Goal: Communication & Community: Participate in discussion

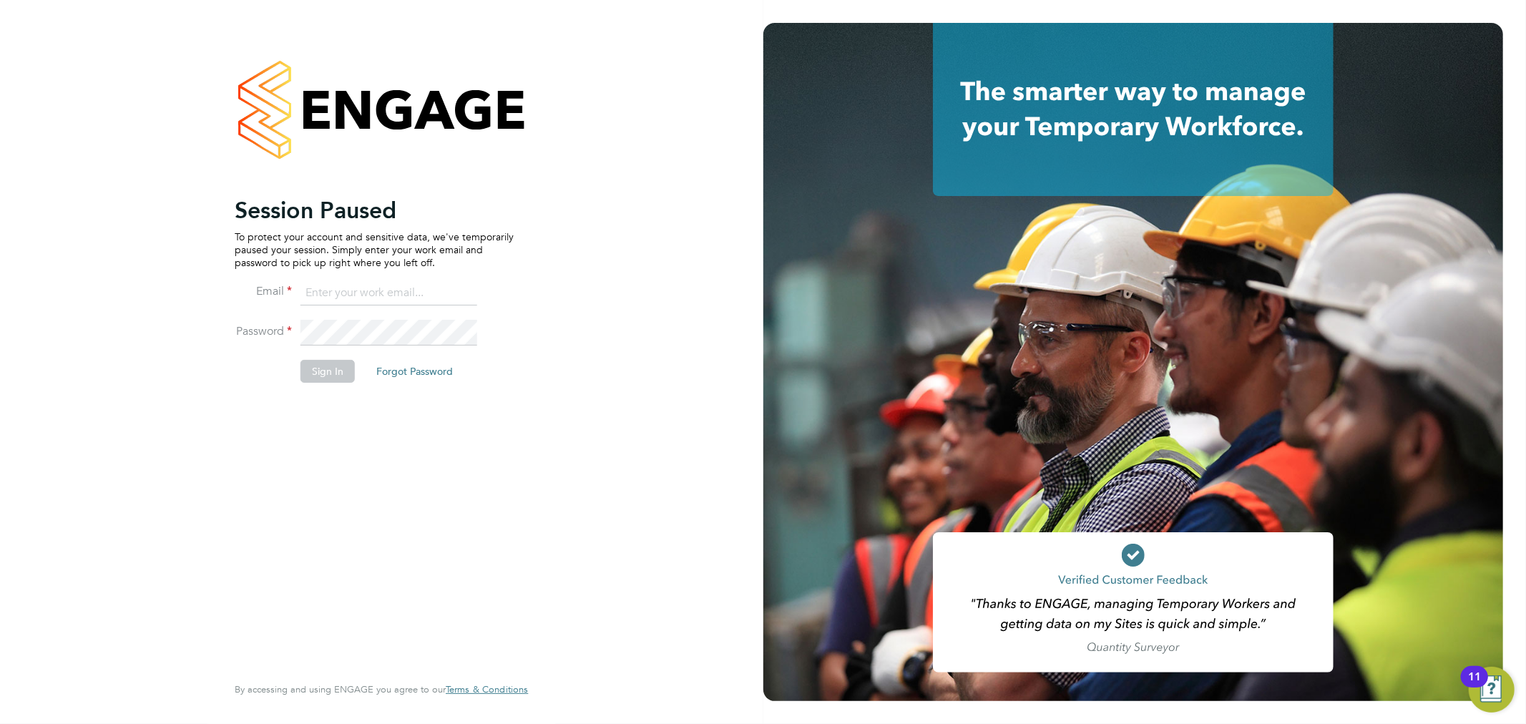
type input "chloe.whittall@linsco.com"
click at [333, 369] on button "Sign In" at bounding box center [328, 371] width 54 height 23
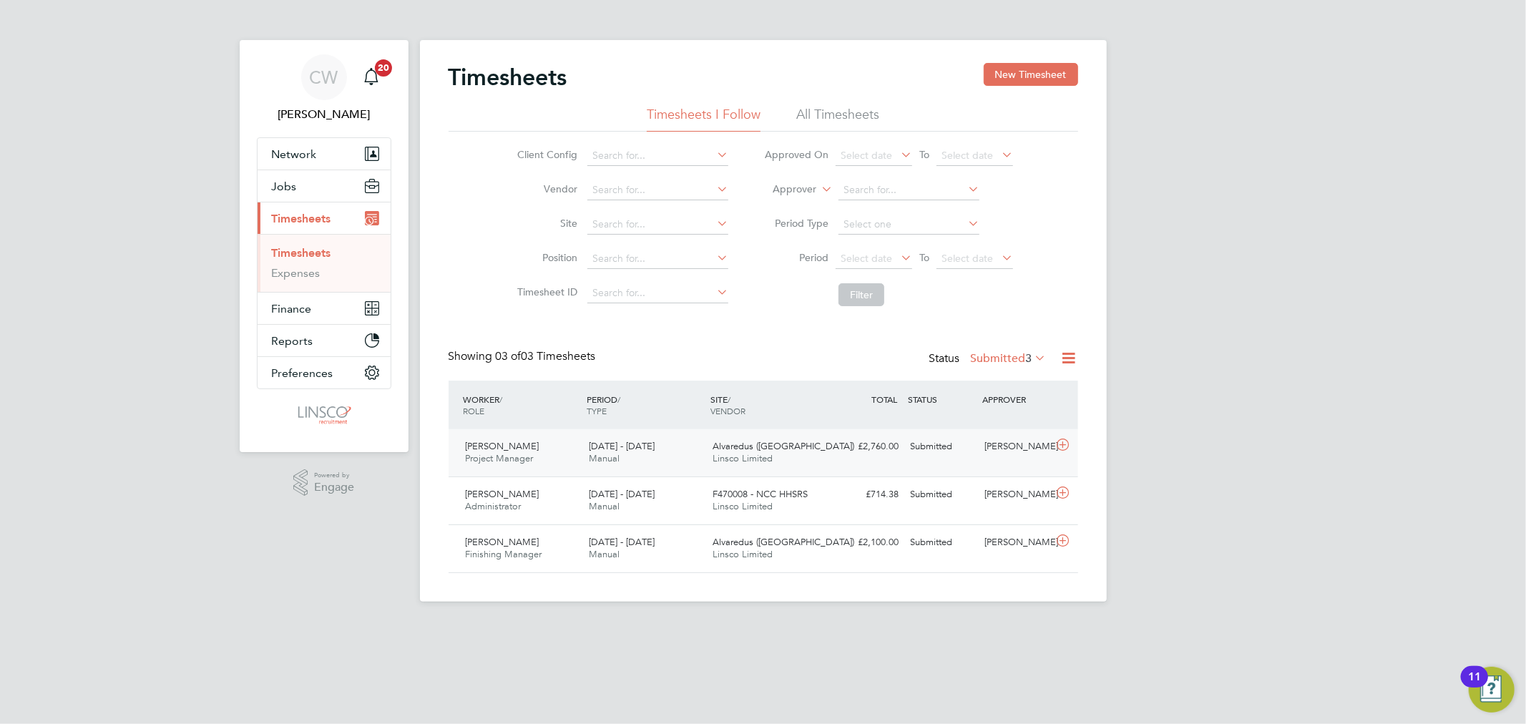
click at [748, 466] on div "Alvaredus (Fairham) Linsco Limited" at bounding box center [769, 453] width 124 height 36
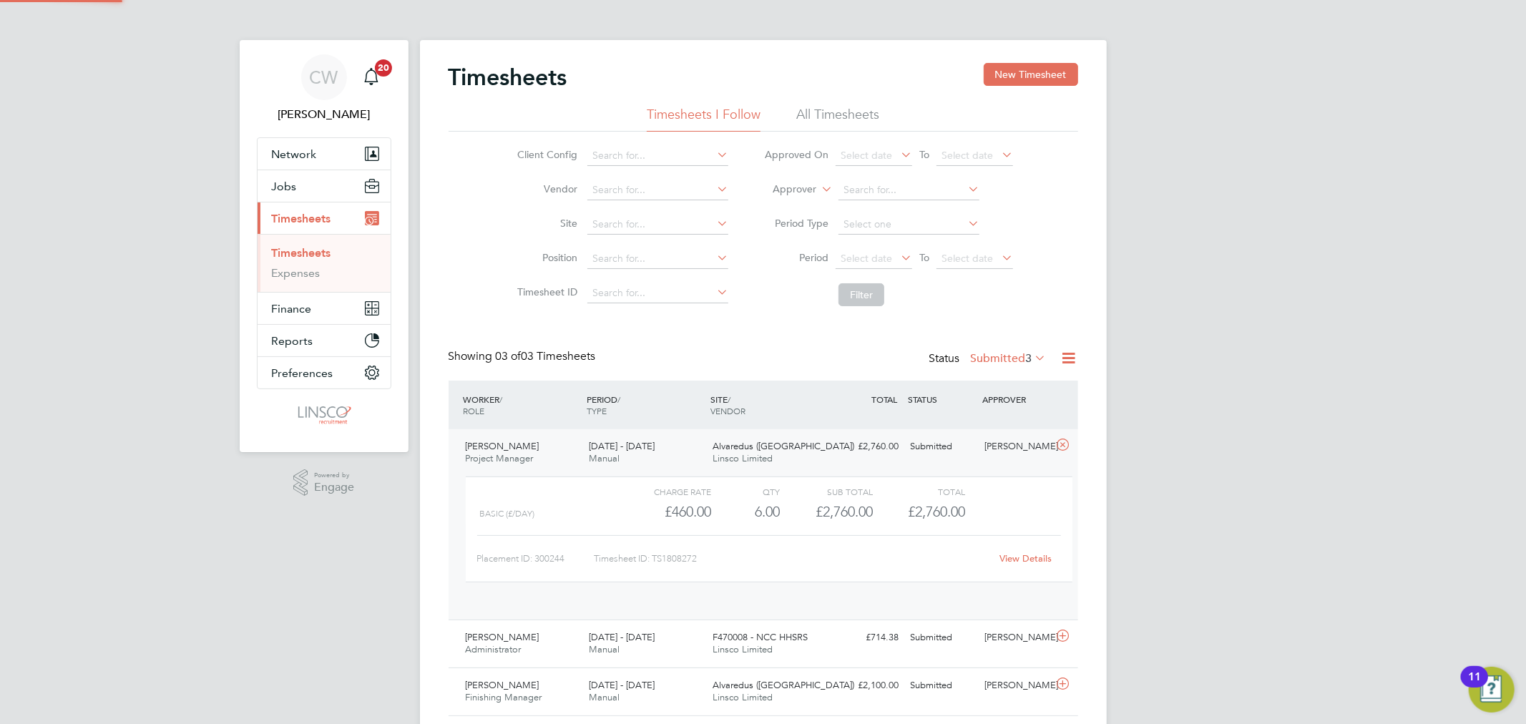
scroll to position [24, 140]
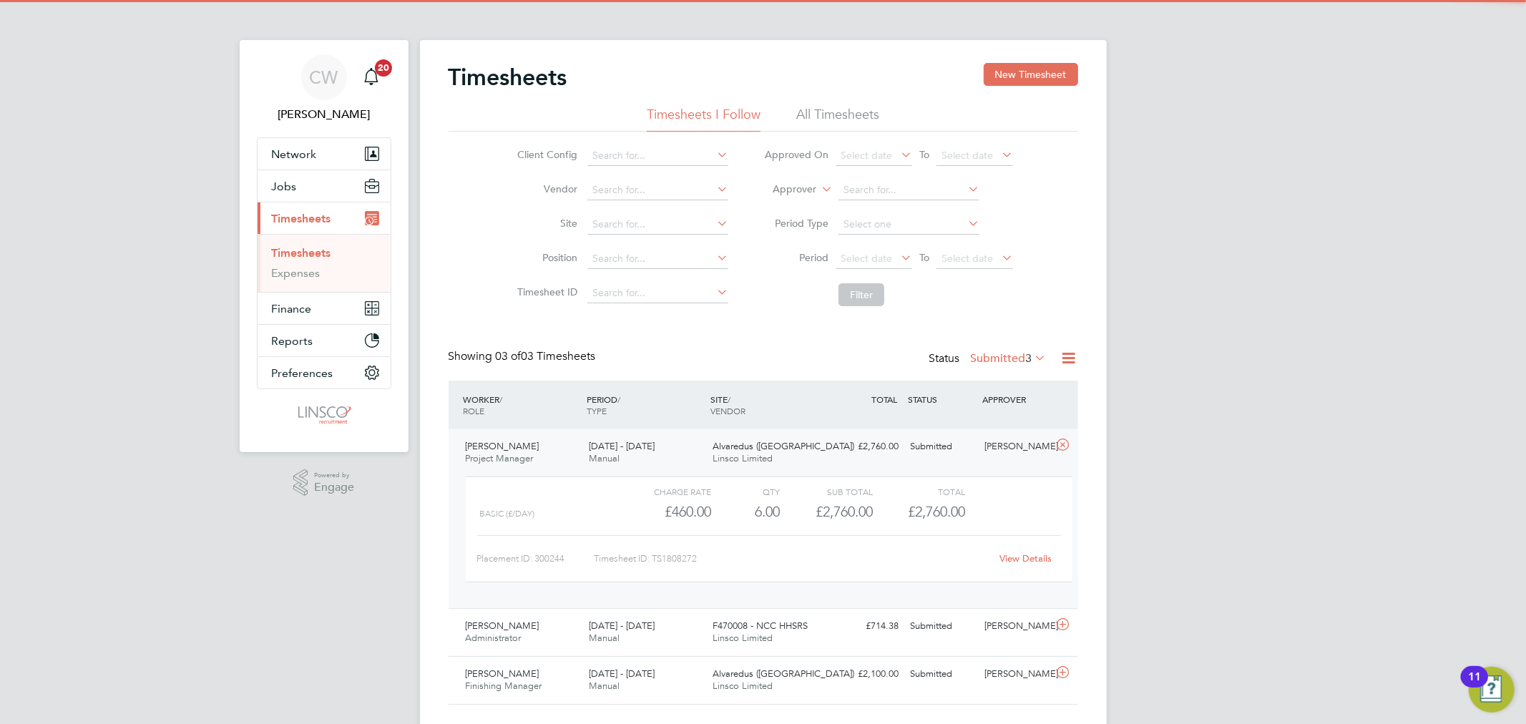
click at [1014, 555] on link "View Details" at bounding box center [1026, 558] width 52 height 12
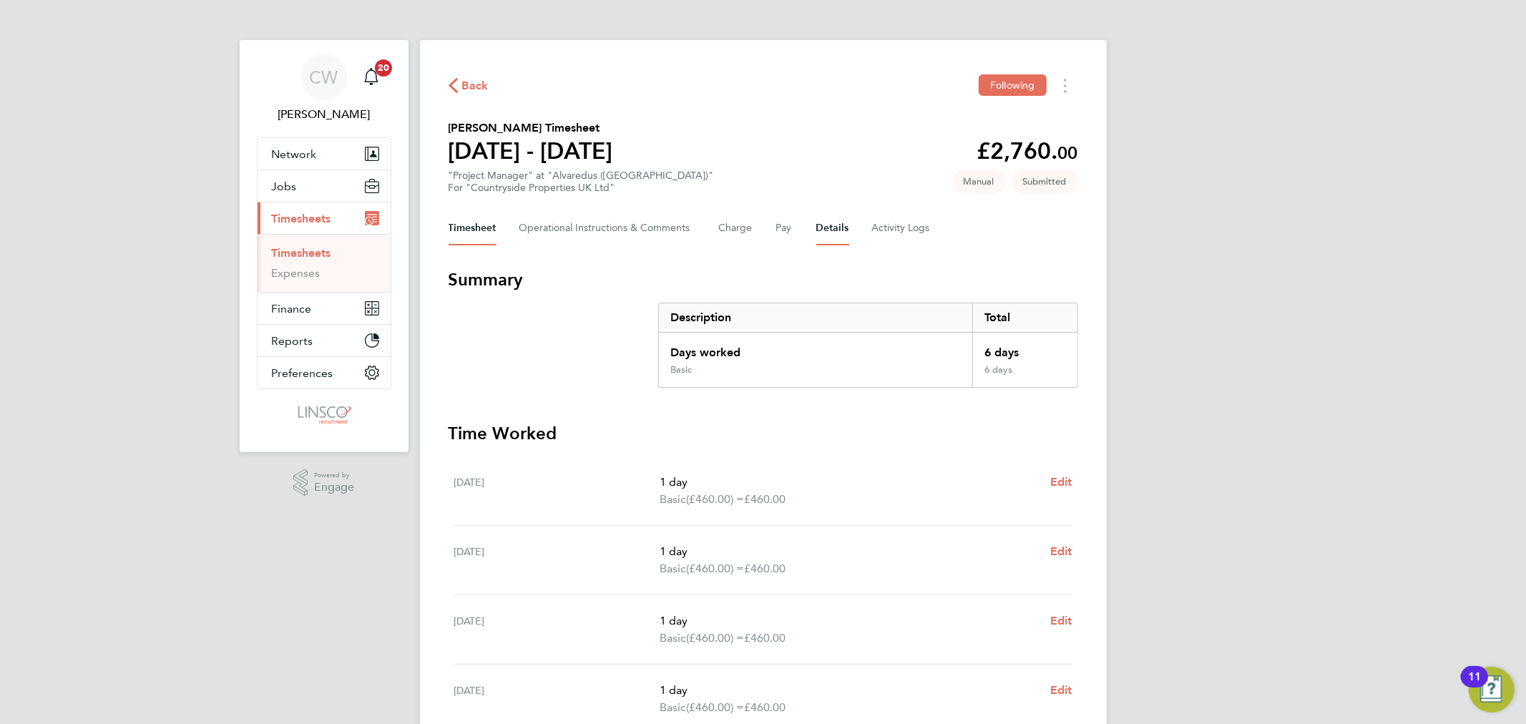
click at [839, 229] on button "Details" at bounding box center [832, 228] width 33 height 34
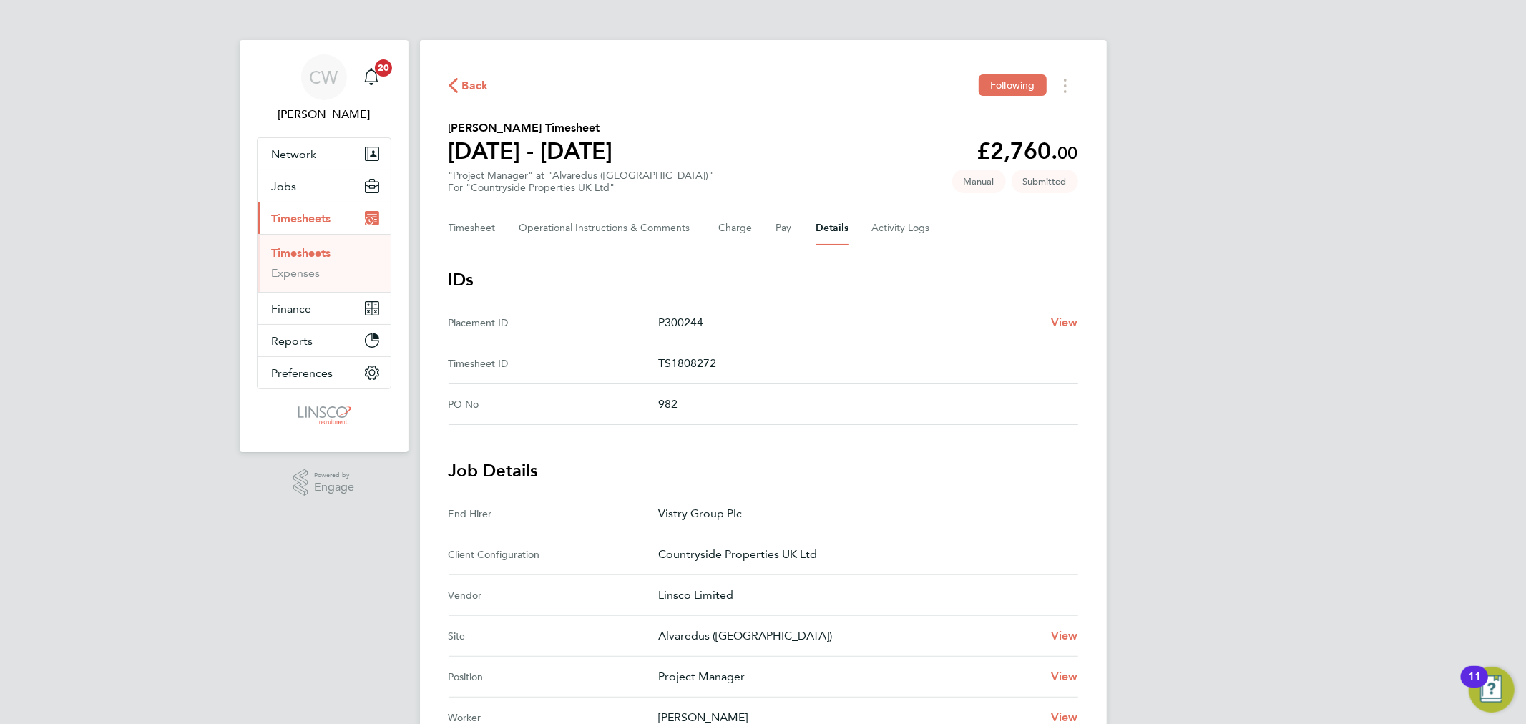
click at [468, 84] on span "Back" at bounding box center [475, 85] width 26 height 17
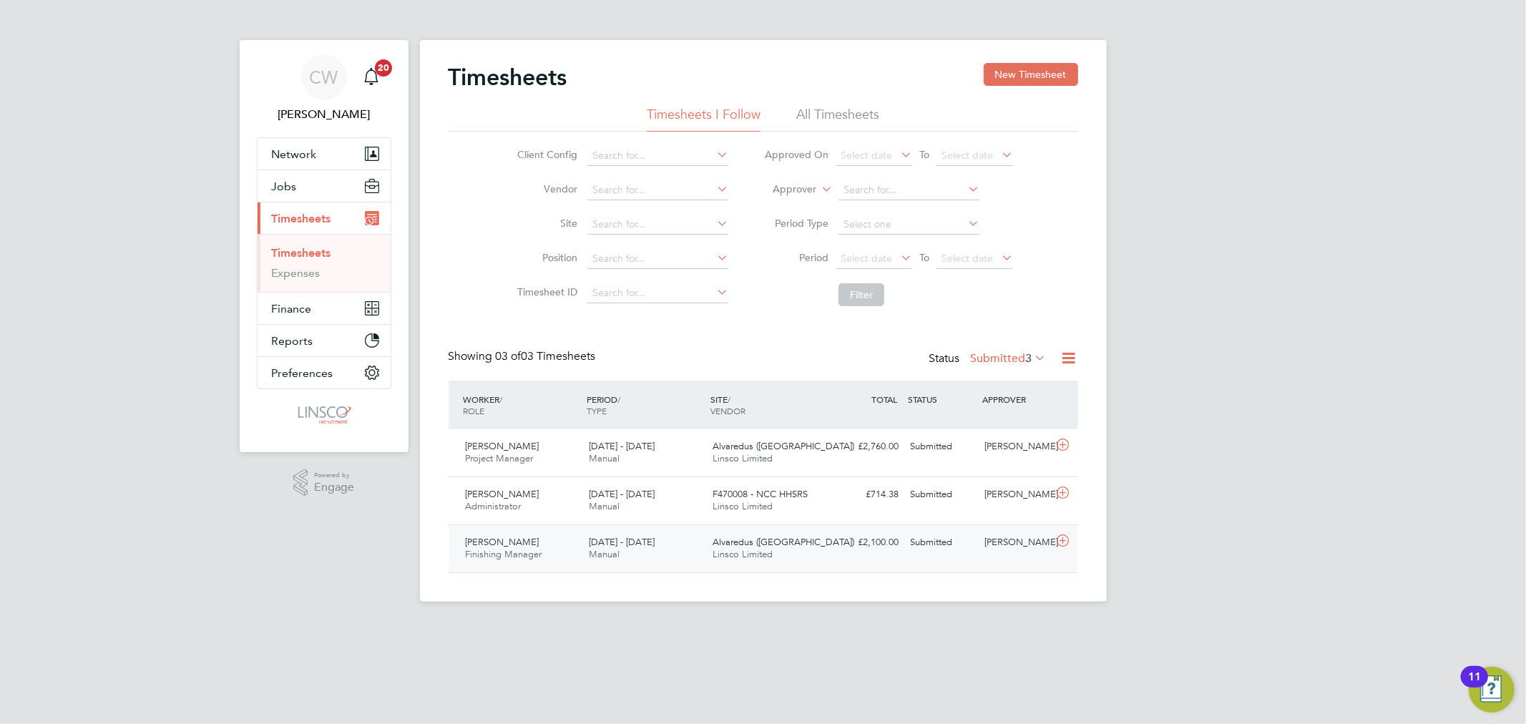
click at [819, 552] on div "Alvaredus (Fairham) Linsco Limited" at bounding box center [769, 549] width 124 height 36
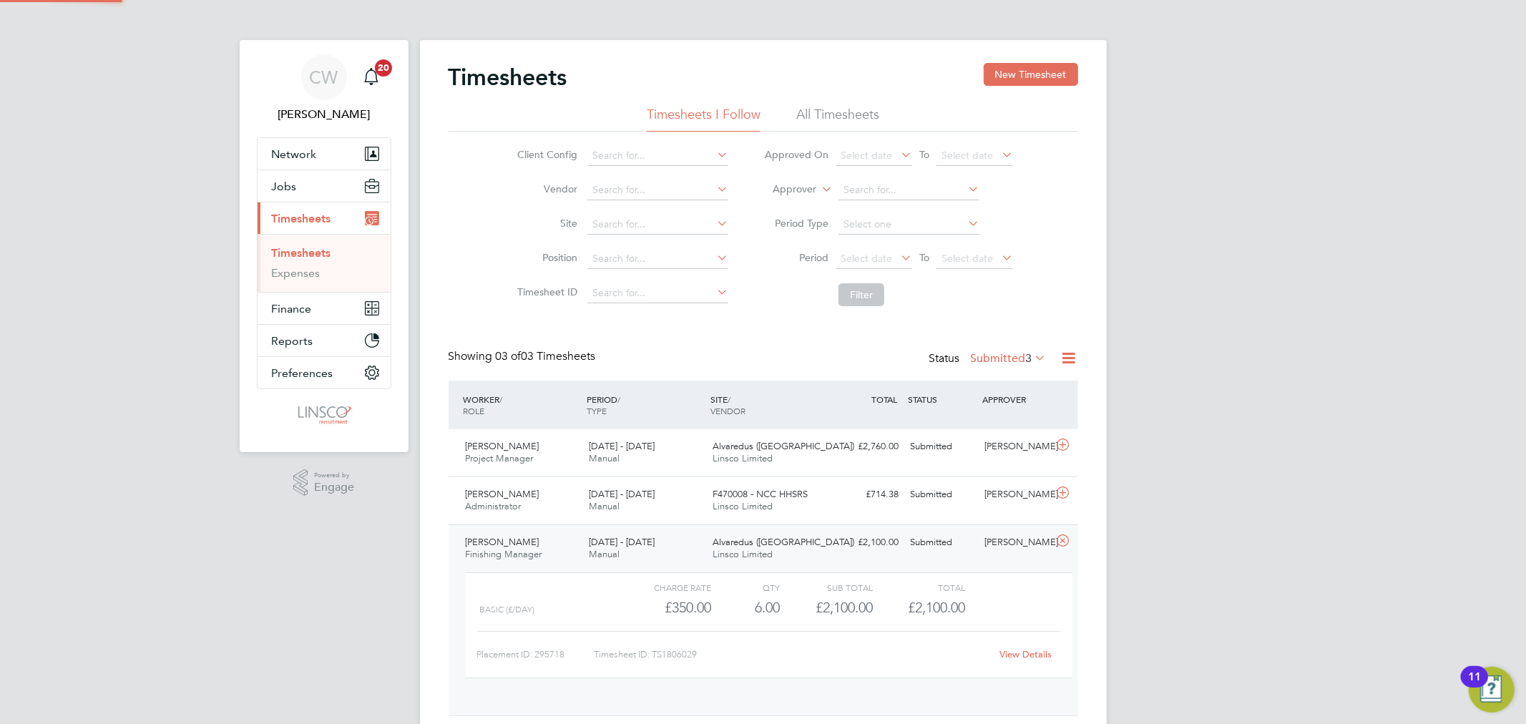
scroll to position [24, 140]
click at [1021, 648] on link "View Details" at bounding box center [1026, 654] width 52 height 12
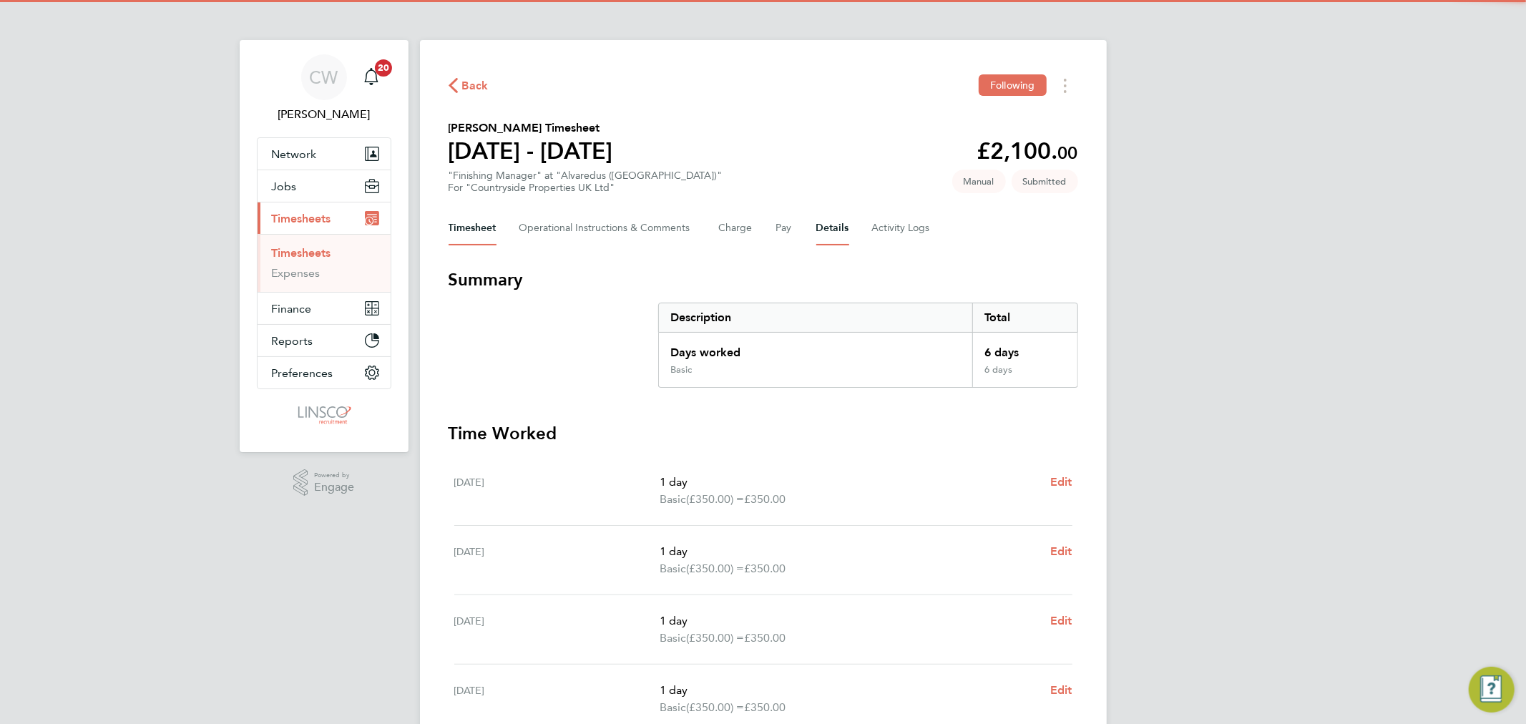
click at [834, 217] on button "Details" at bounding box center [832, 228] width 33 height 34
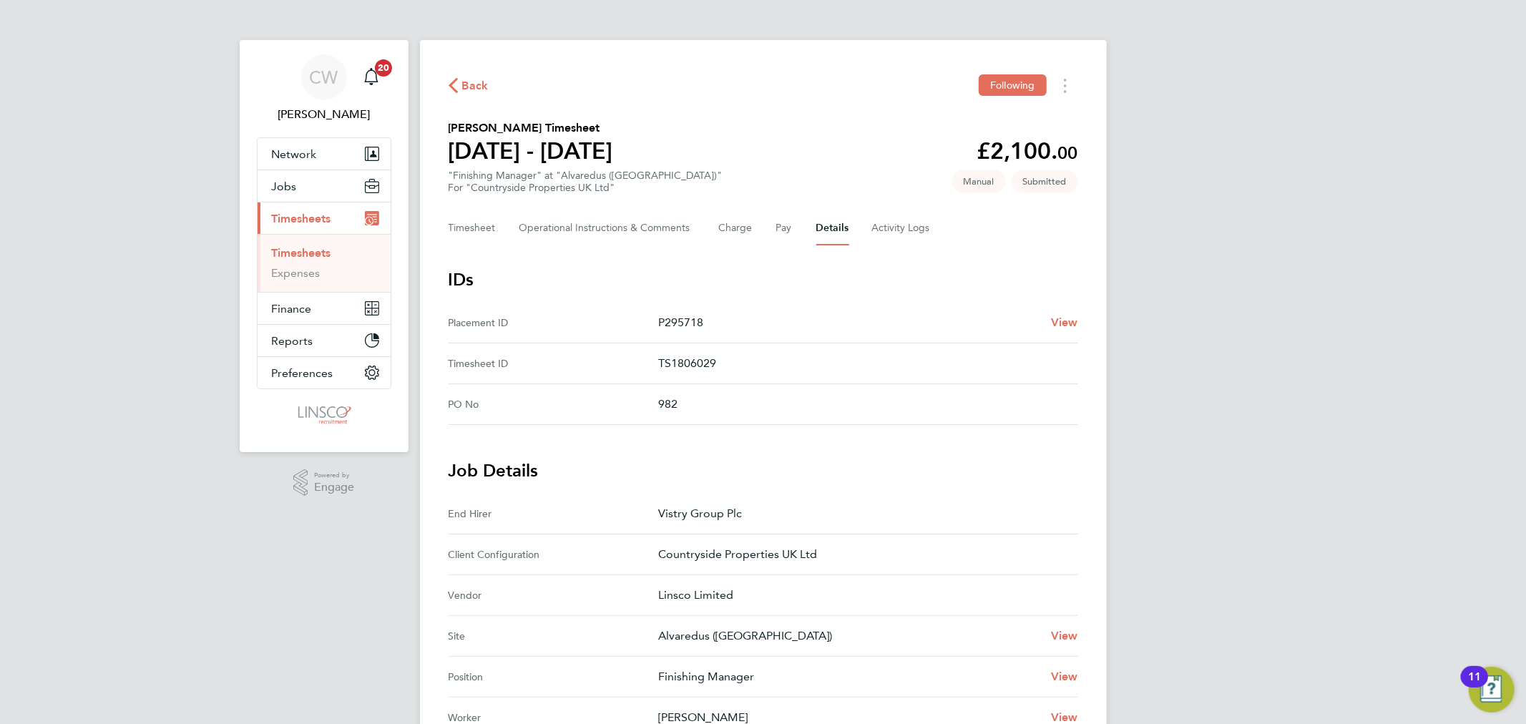
click at [473, 88] on span "Back" at bounding box center [475, 85] width 26 height 17
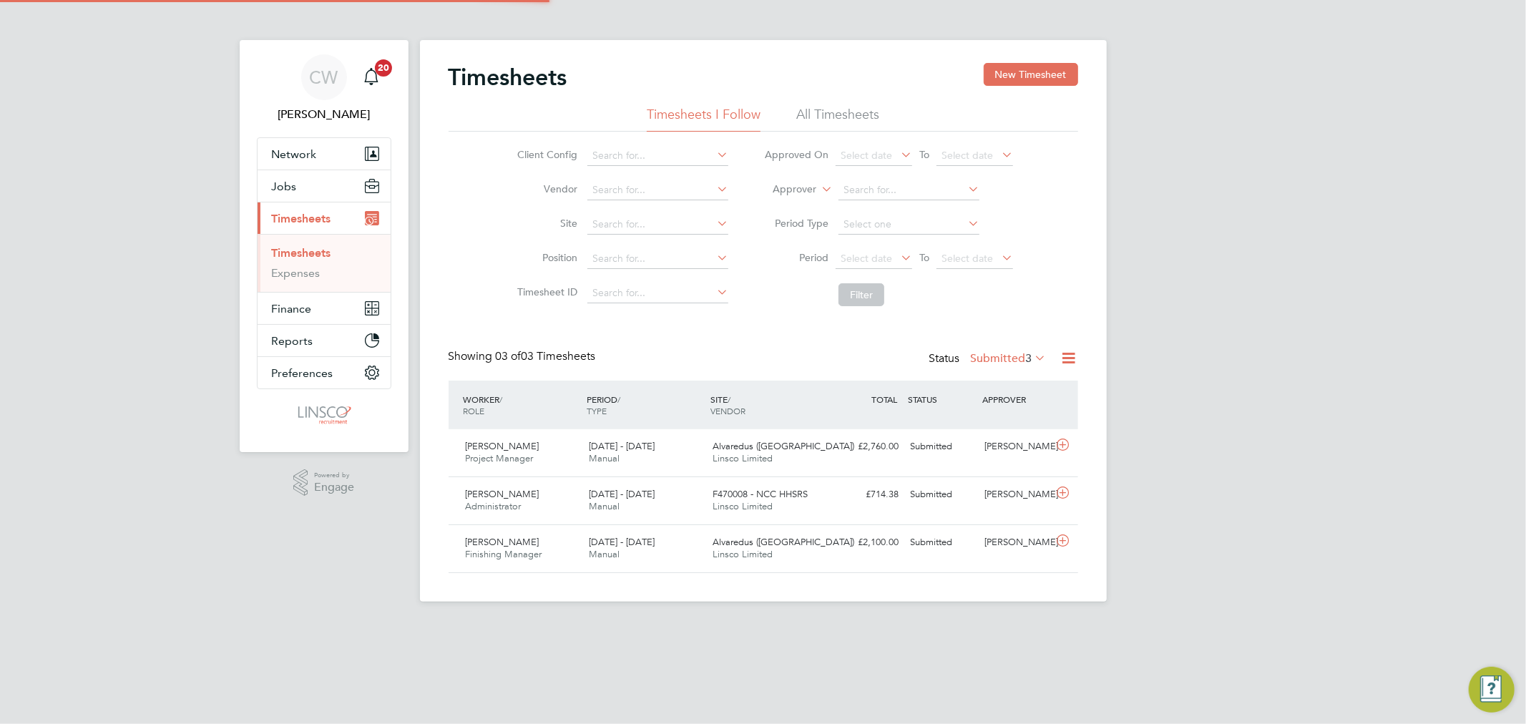
click at [315, 248] on link "Timesheets" at bounding box center [301, 253] width 59 height 14
click at [617, 498] on span "[DATE] - [DATE]" at bounding box center [622, 494] width 66 height 12
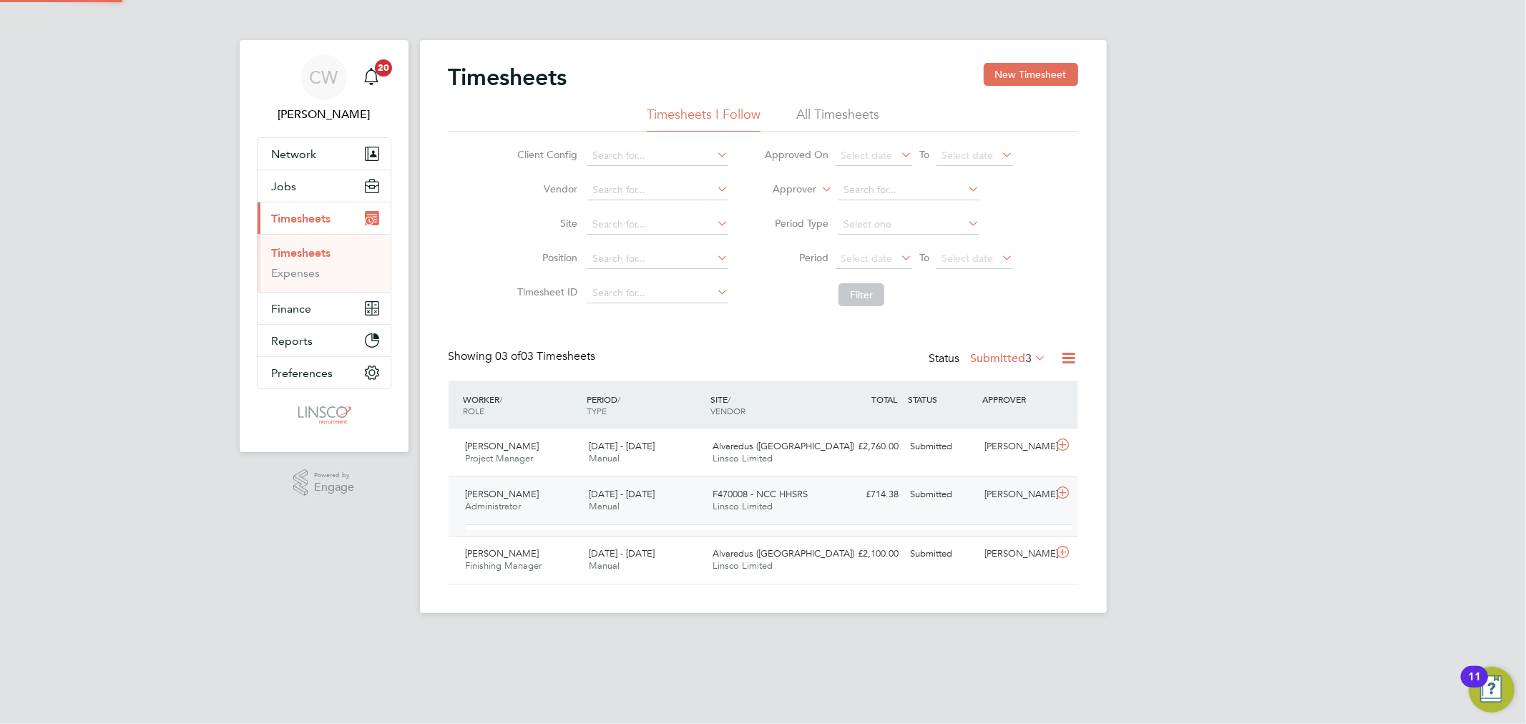
scroll to position [24, 140]
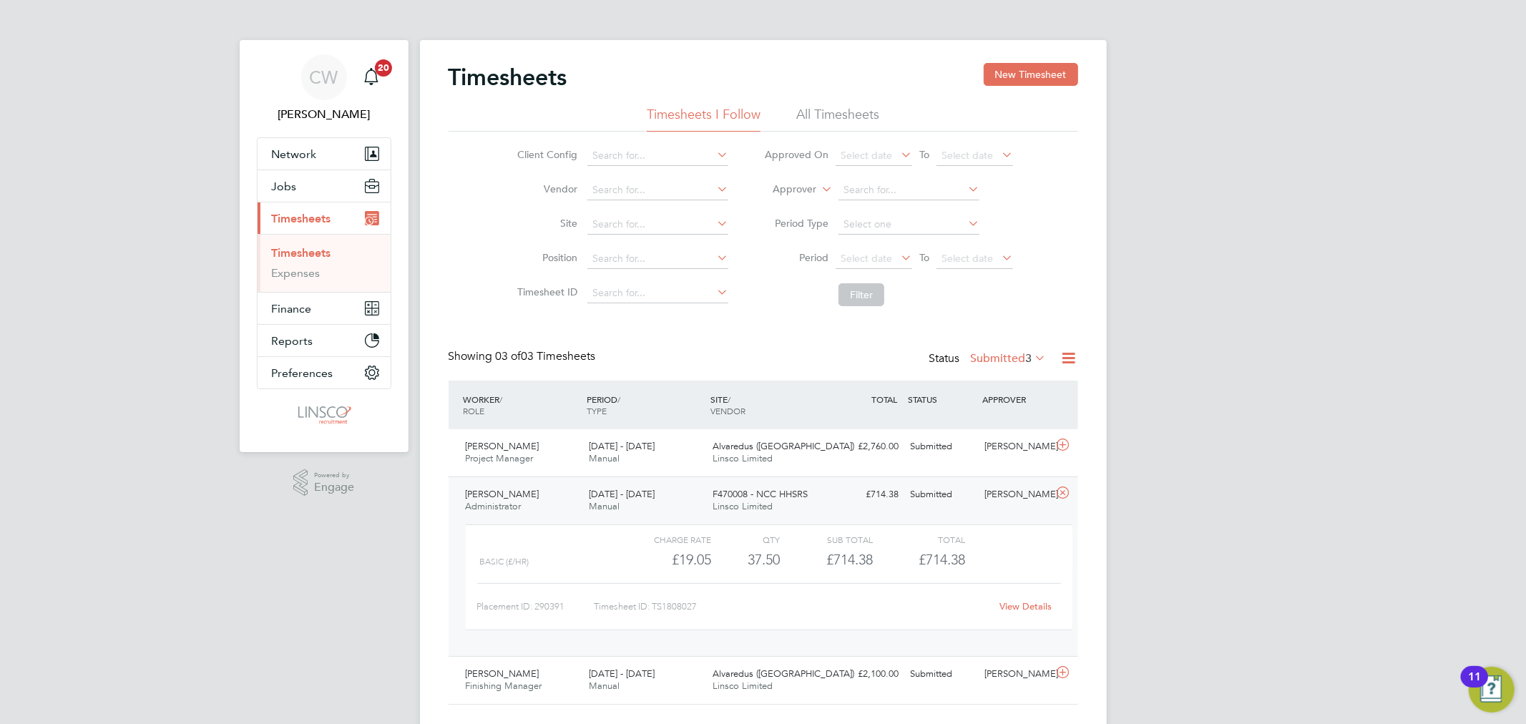
click at [1026, 600] on link "View Details" at bounding box center [1026, 606] width 52 height 12
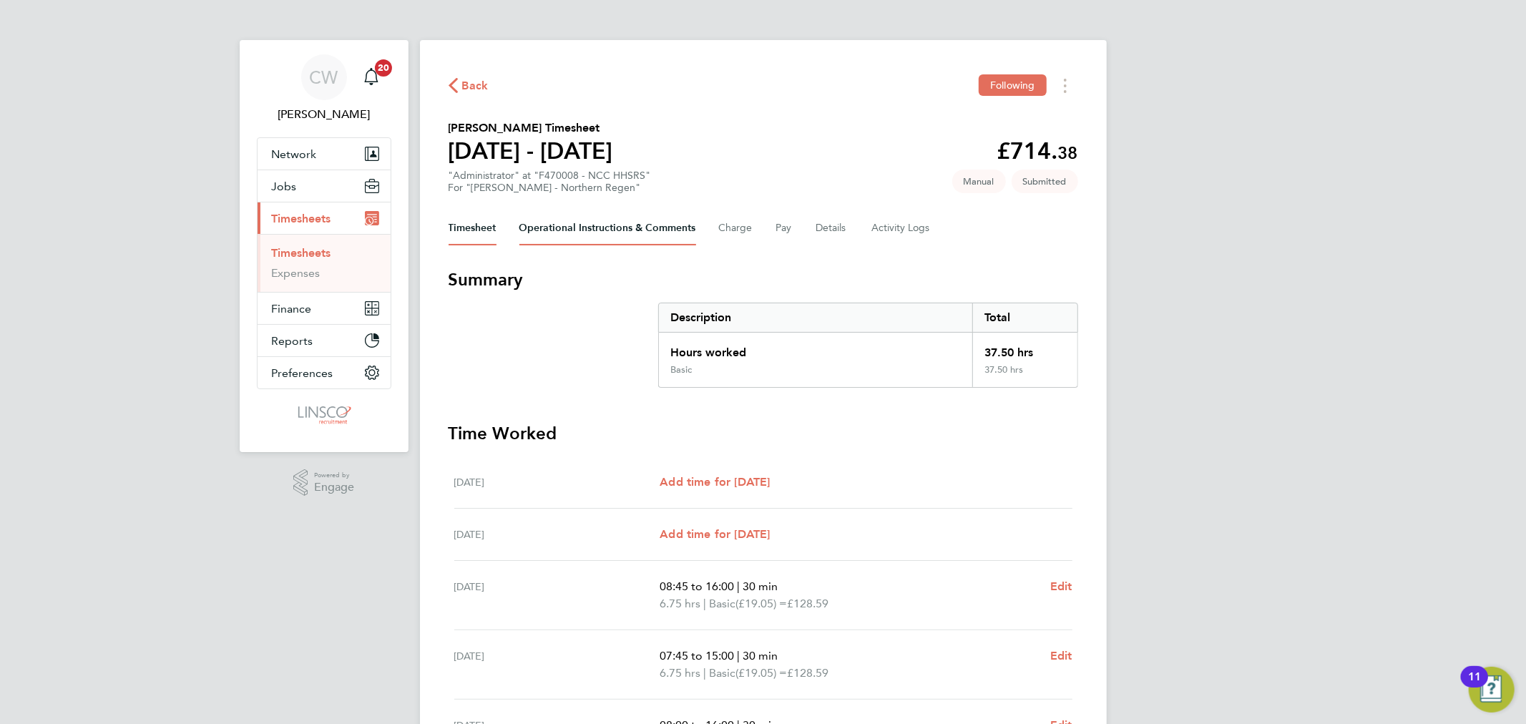
click at [662, 231] on Comments-tab "Operational Instructions & Comments" at bounding box center [607, 228] width 177 height 34
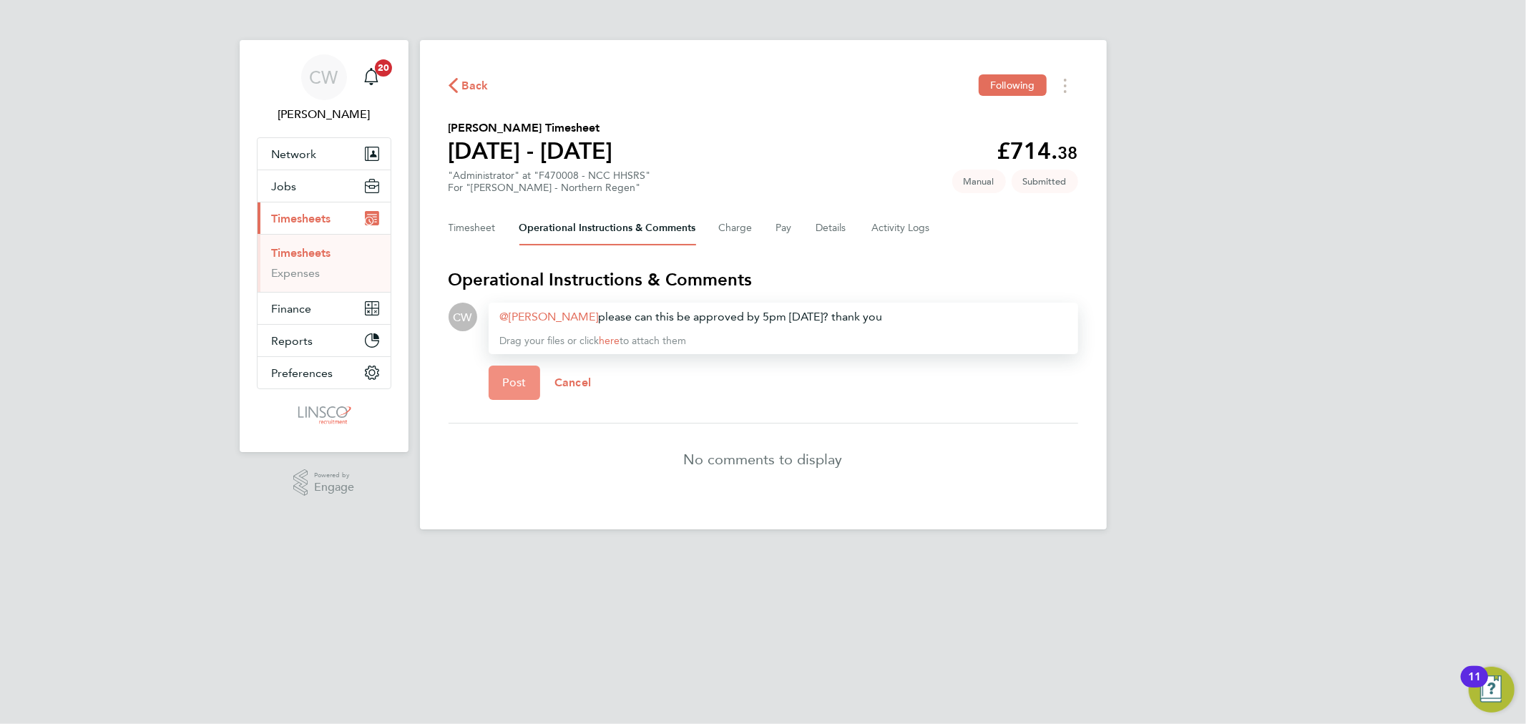
click at [505, 376] on span "Post" at bounding box center [515, 383] width 24 height 14
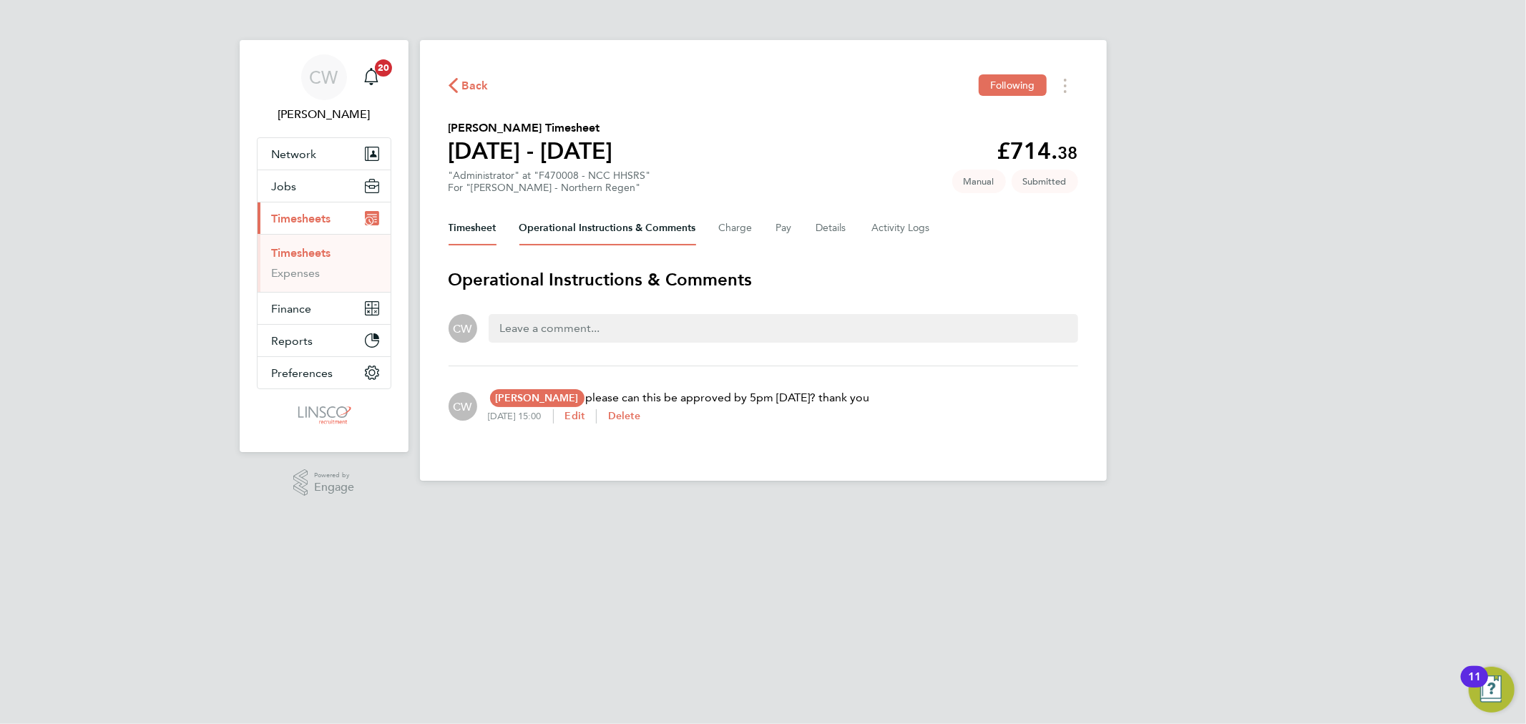
click at [471, 228] on button "Timesheet" at bounding box center [473, 228] width 48 height 34
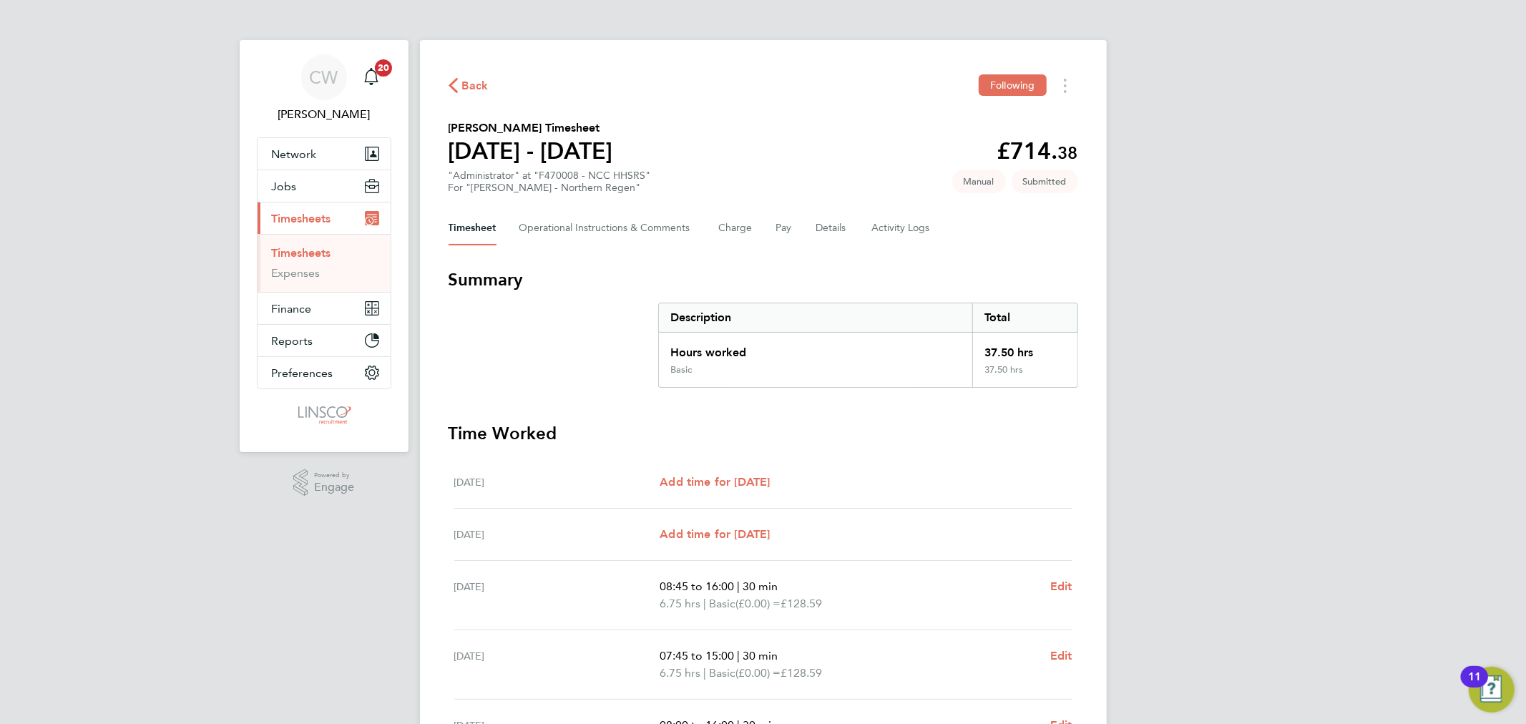
click at [476, 91] on span "Back" at bounding box center [475, 85] width 26 height 17
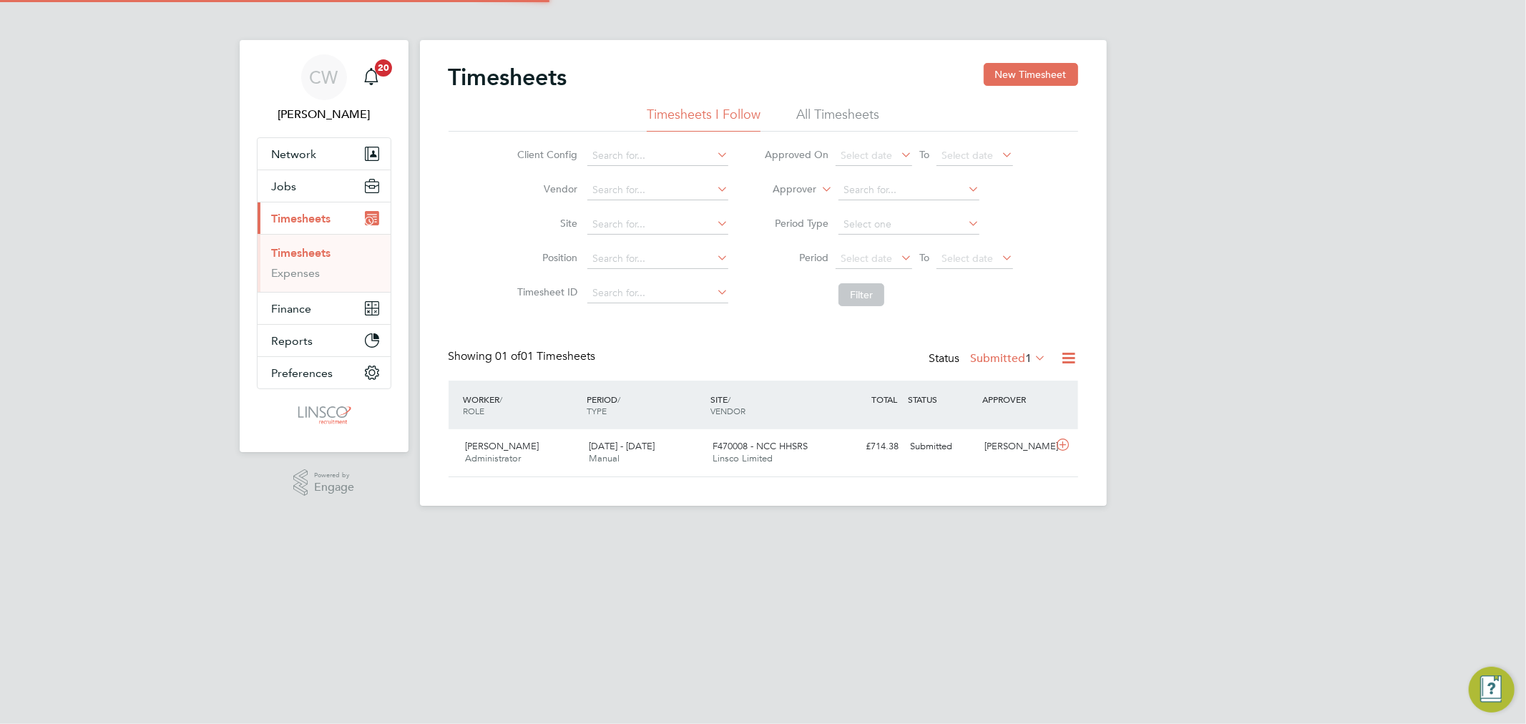
scroll to position [36, 125]
